Goal: Task Accomplishment & Management: Manage account settings

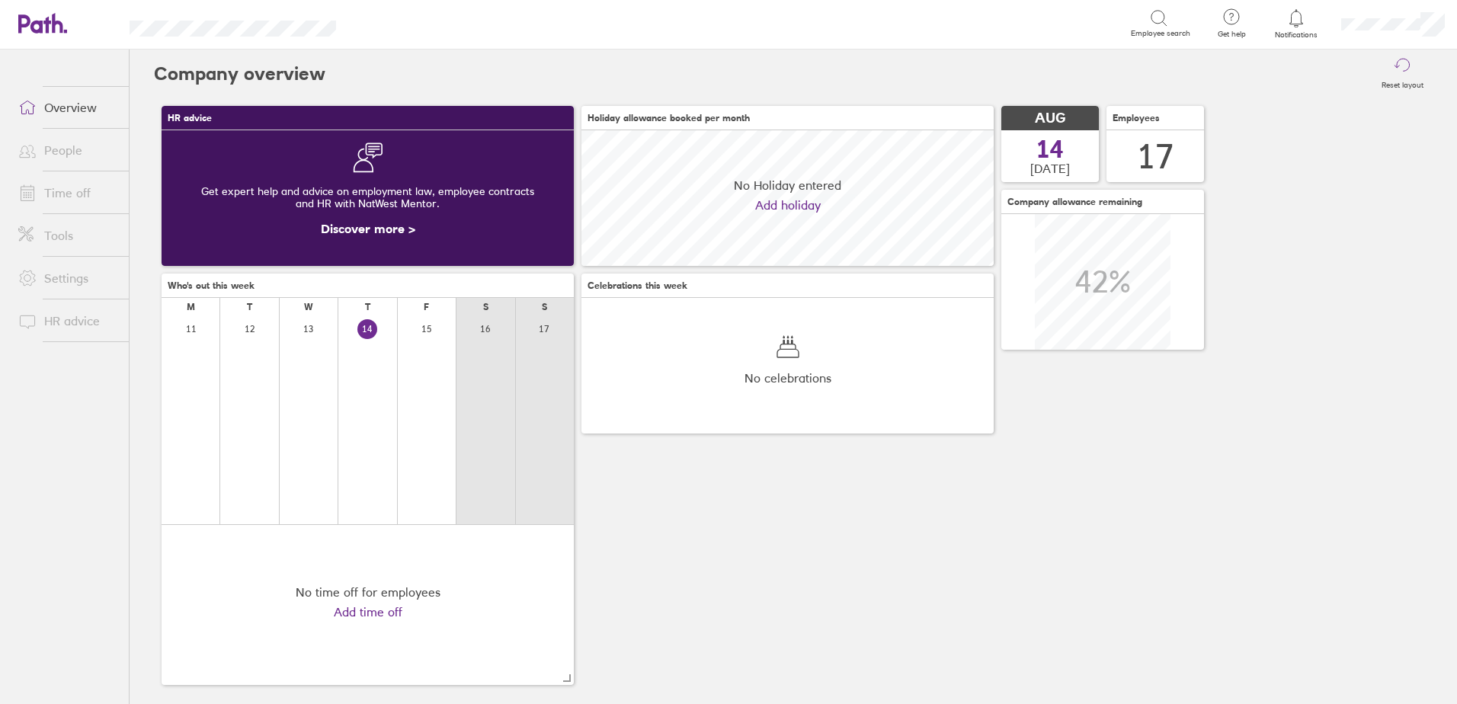
scroll to position [136, 412]
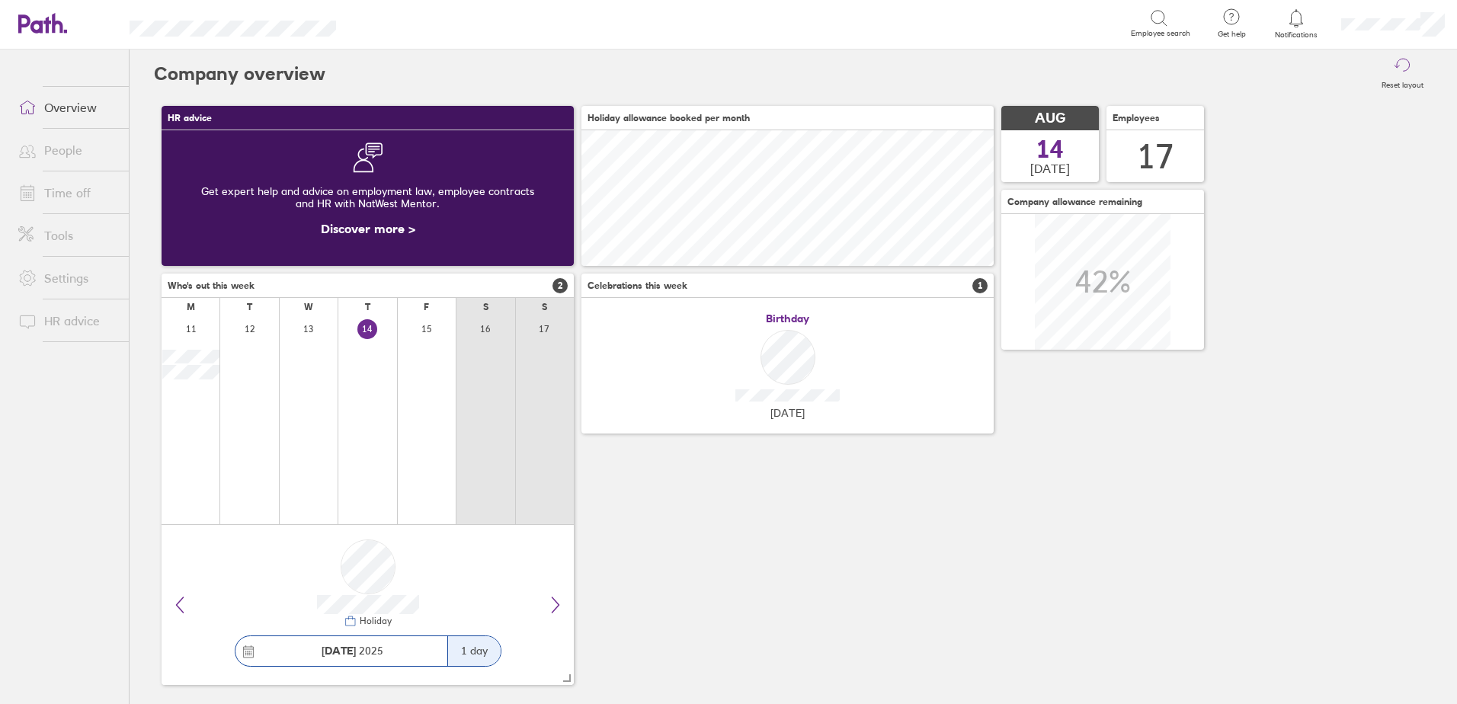
click at [63, 154] on link "People" at bounding box center [67, 150] width 123 height 30
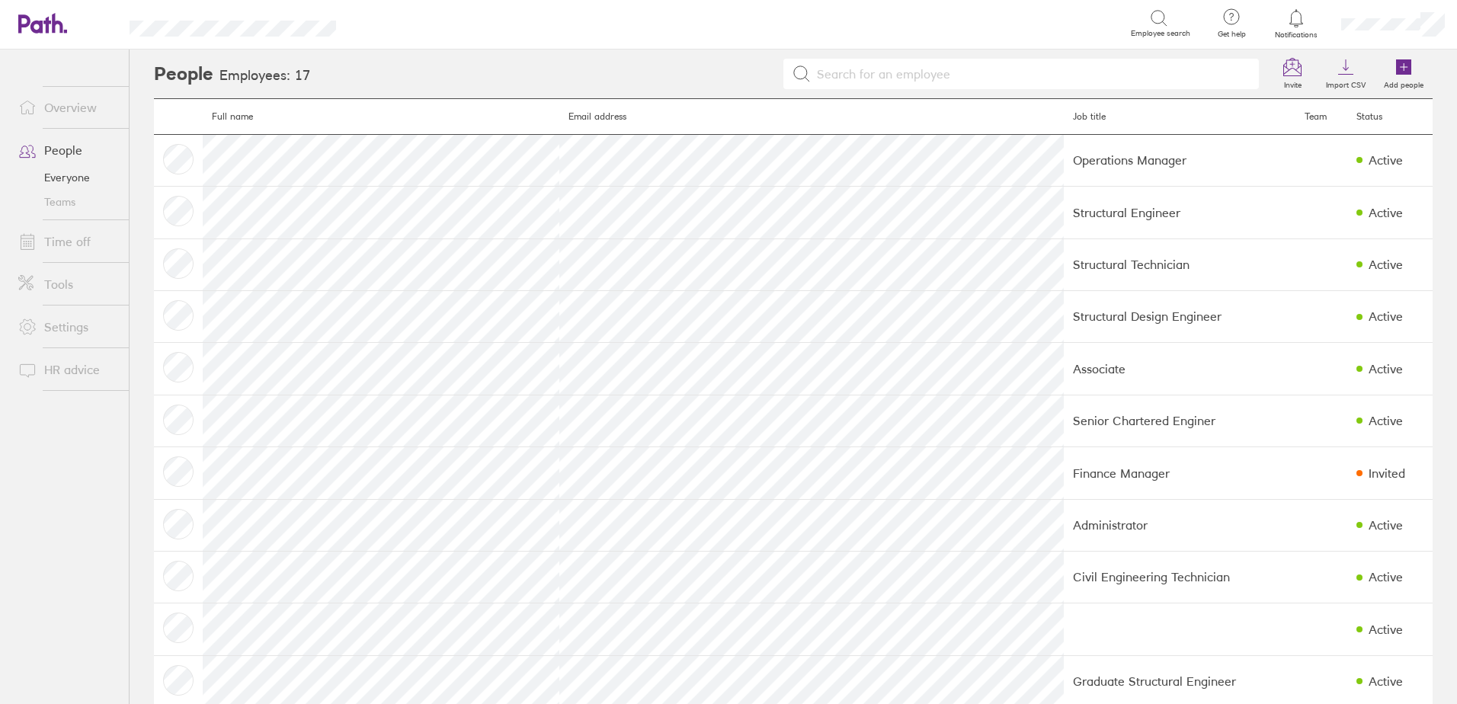
click at [70, 240] on link "Time off" at bounding box center [67, 241] width 123 height 30
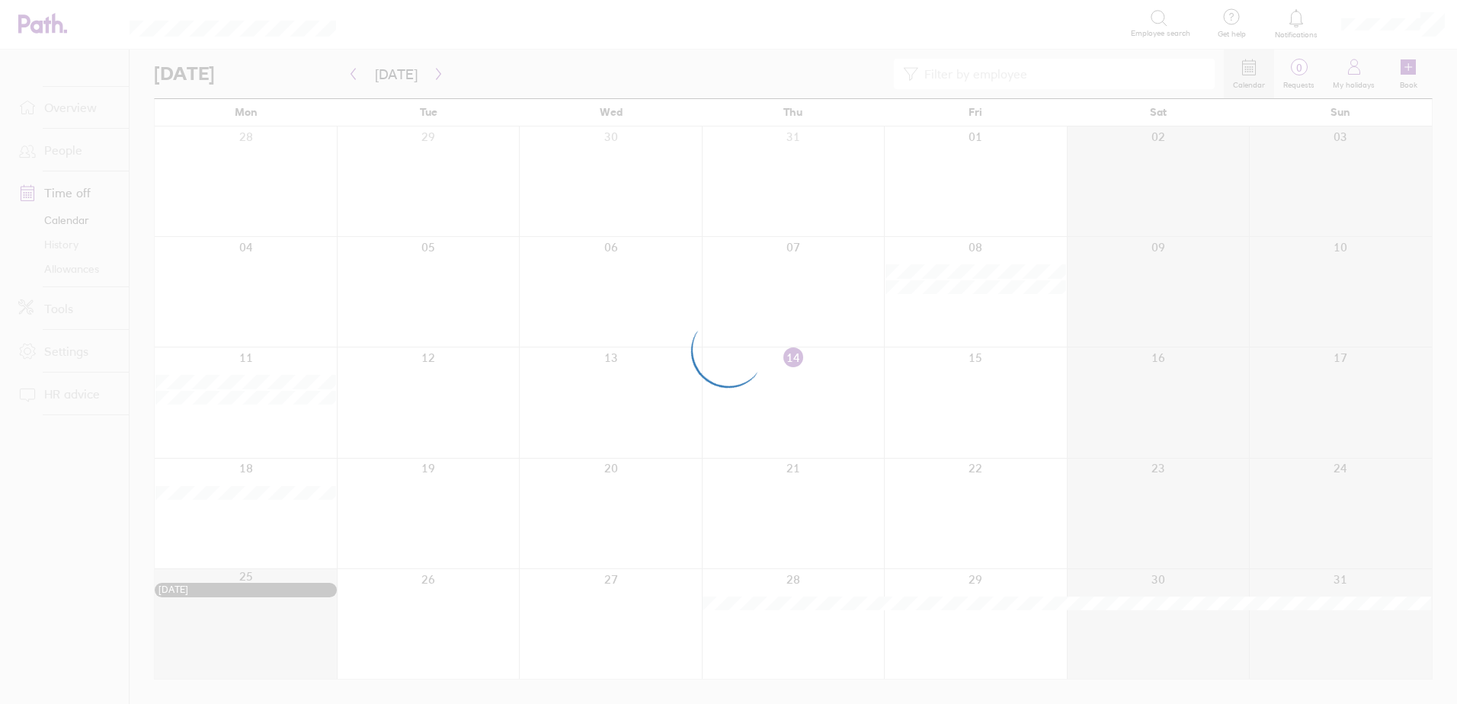
click at [77, 152] on div at bounding box center [728, 352] width 1457 height 704
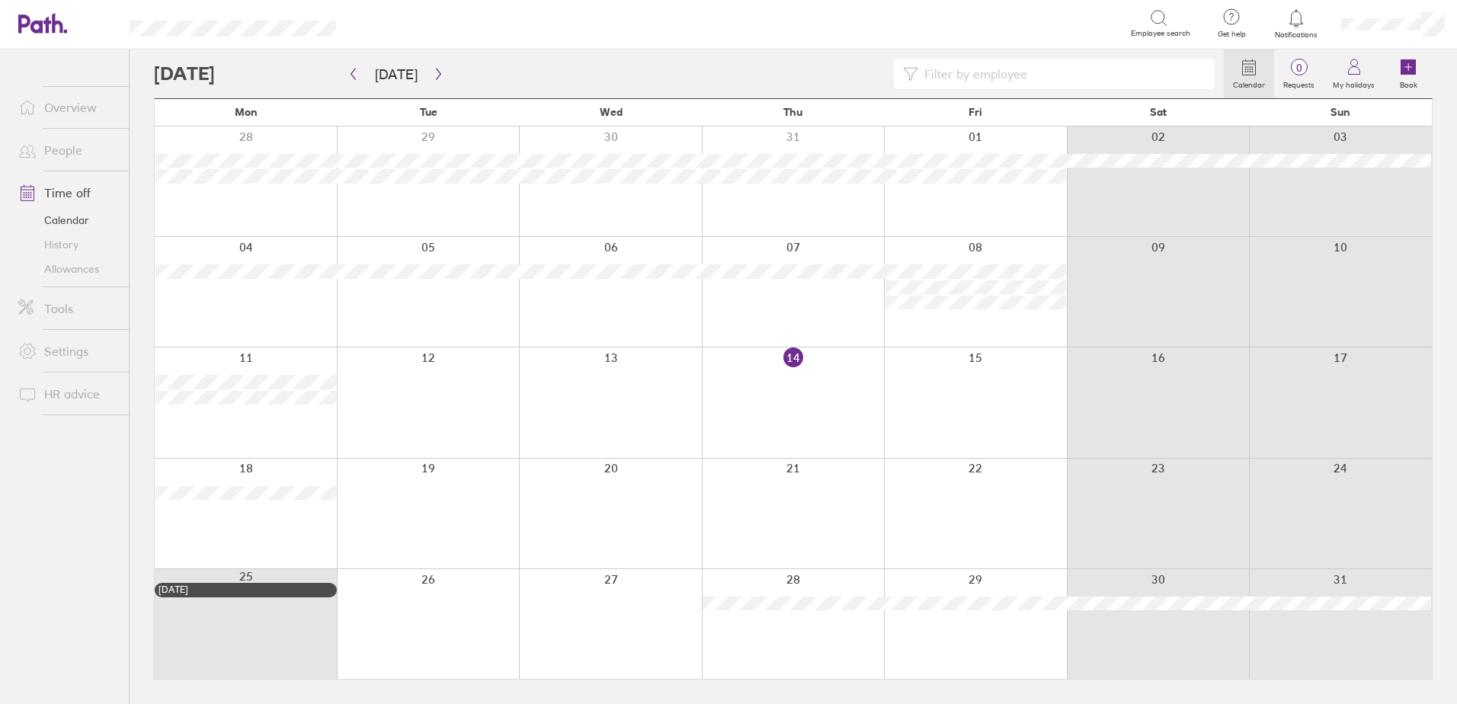
click at [59, 139] on link "People" at bounding box center [67, 150] width 123 height 30
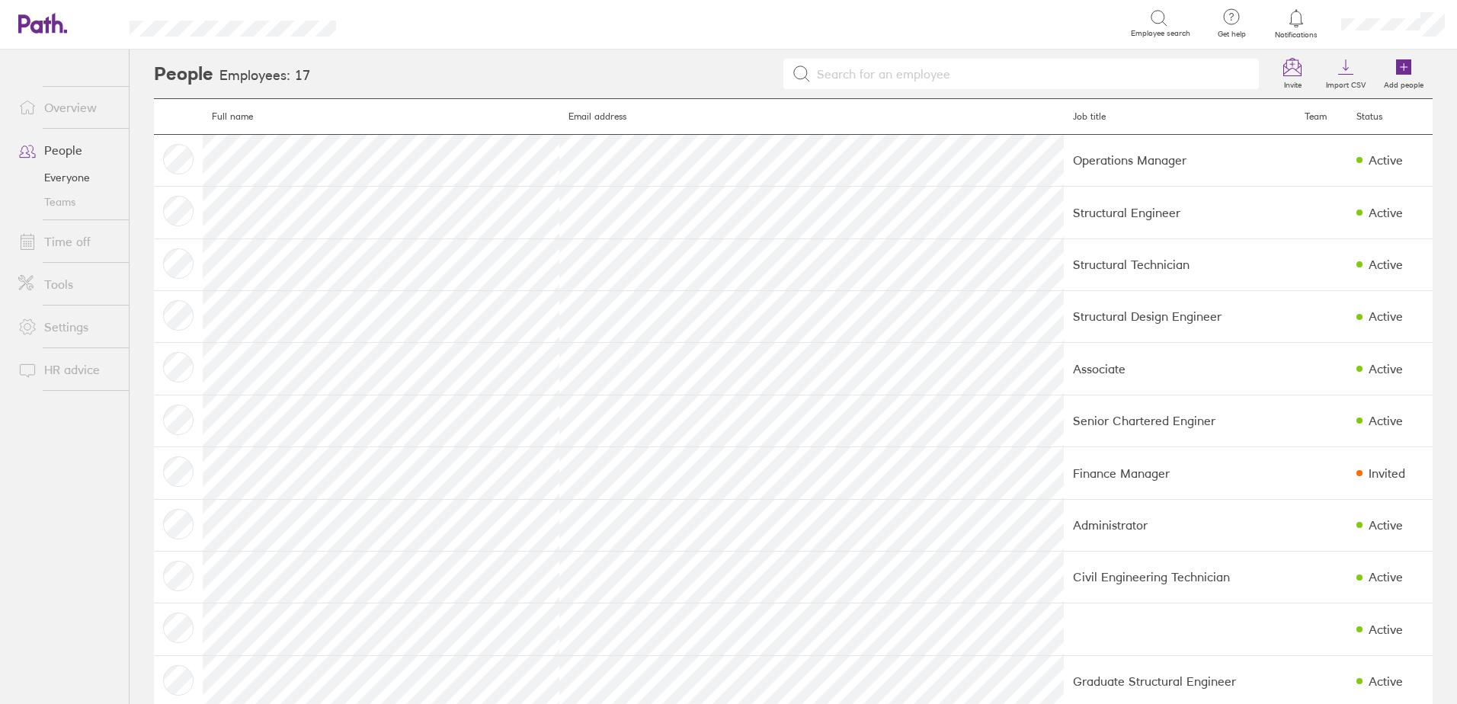
click at [63, 245] on link "Time off" at bounding box center [67, 241] width 123 height 30
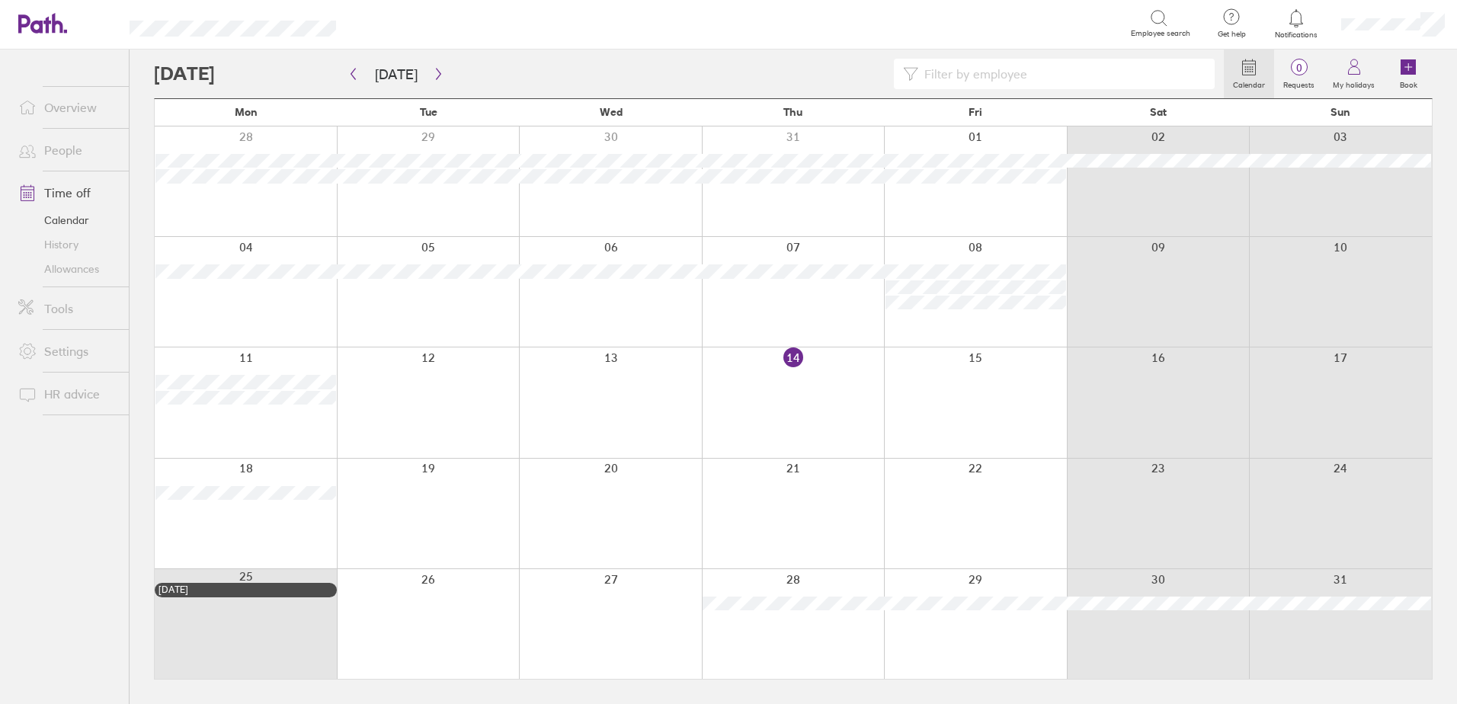
click at [57, 274] on link "Allowances" at bounding box center [67, 269] width 123 height 24
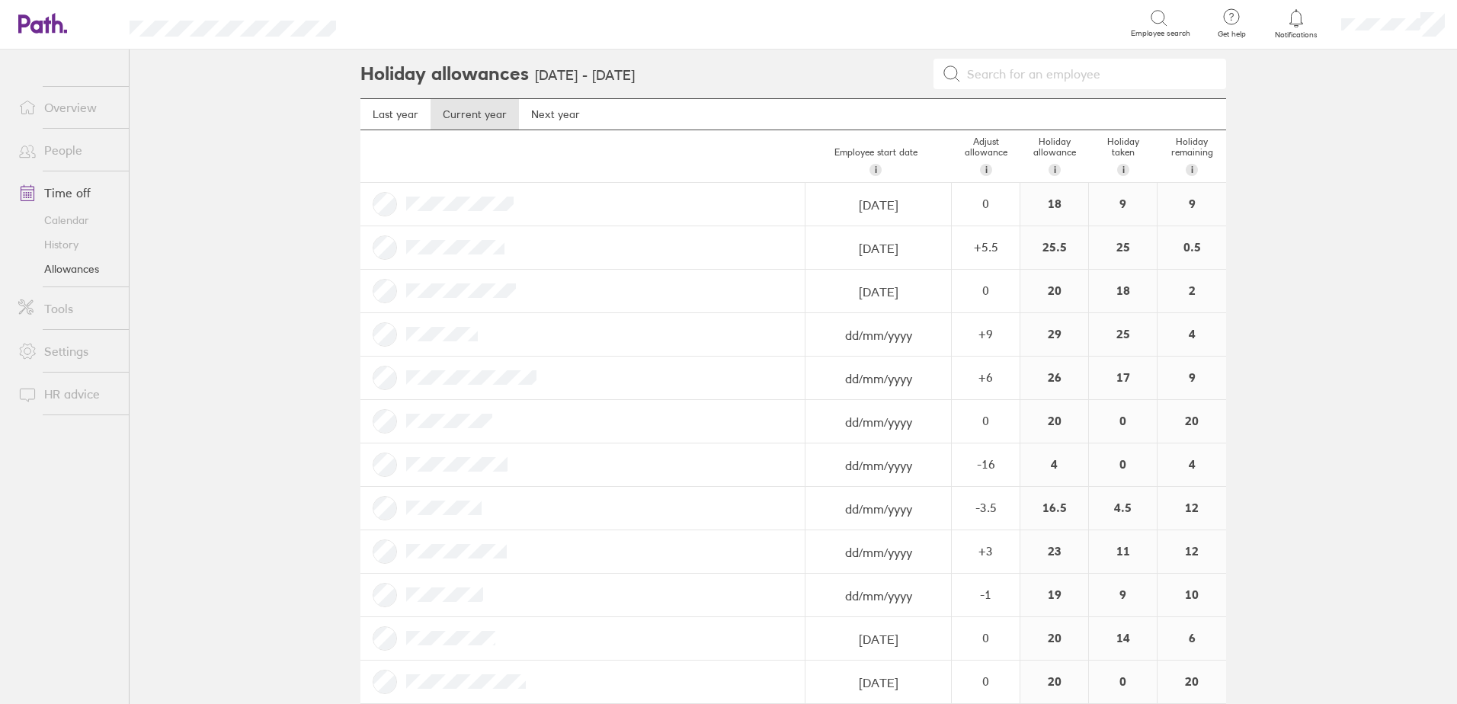
click at [1194, 206] on div "9" at bounding box center [1192, 204] width 69 height 43
click at [1081, 206] on div "18" at bounding box center [1055, 204] width 68 height 43
click at [528, 109] on link "Next year" at bounding box center [555, 114] width 73 height 30
click at [460, 112] on link "Current year" at bounding box center [475, 114] width 88 height 30
